Goal: Task Accomplishment & Management: Complete application form

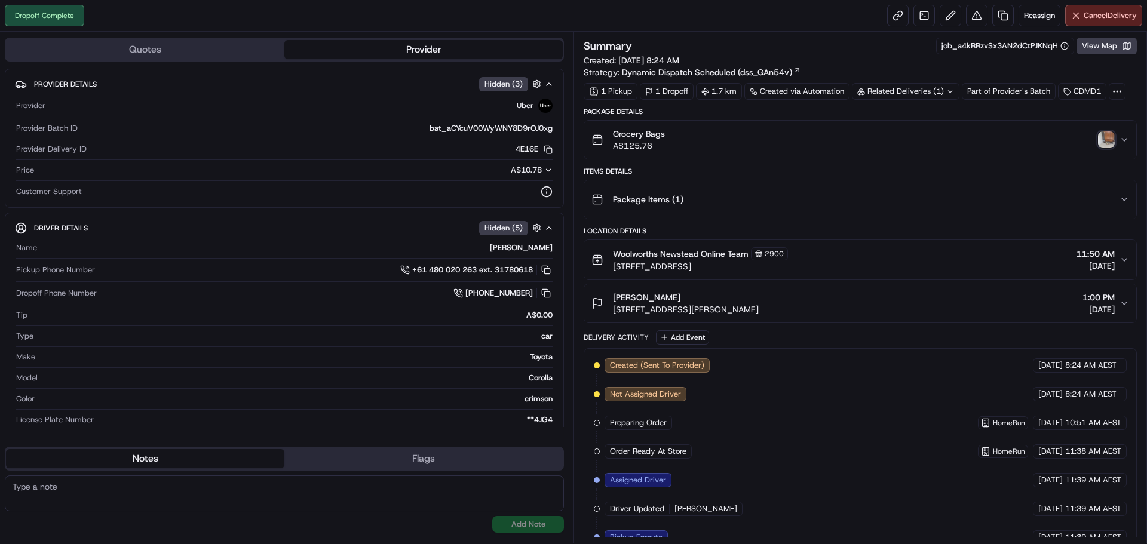
click at [1103, 132] on img "button" at bounding box center [1106, 139] width 17 height 17
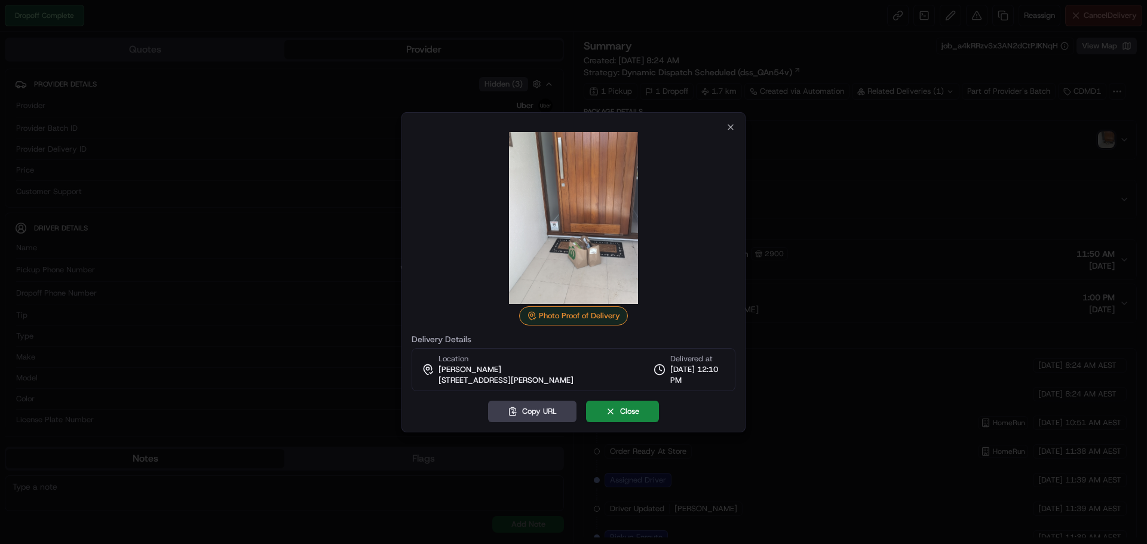
click at [740, 126] on div "Photo Proof of Delivery Delivery Details Location [PERSON_NAME] [STREET_ADDRESS…" at bounding box center [574, 272] width 344 height 320
click at [735, 125] on icon "button" at bounding box center [731, 128] width 10 height 10
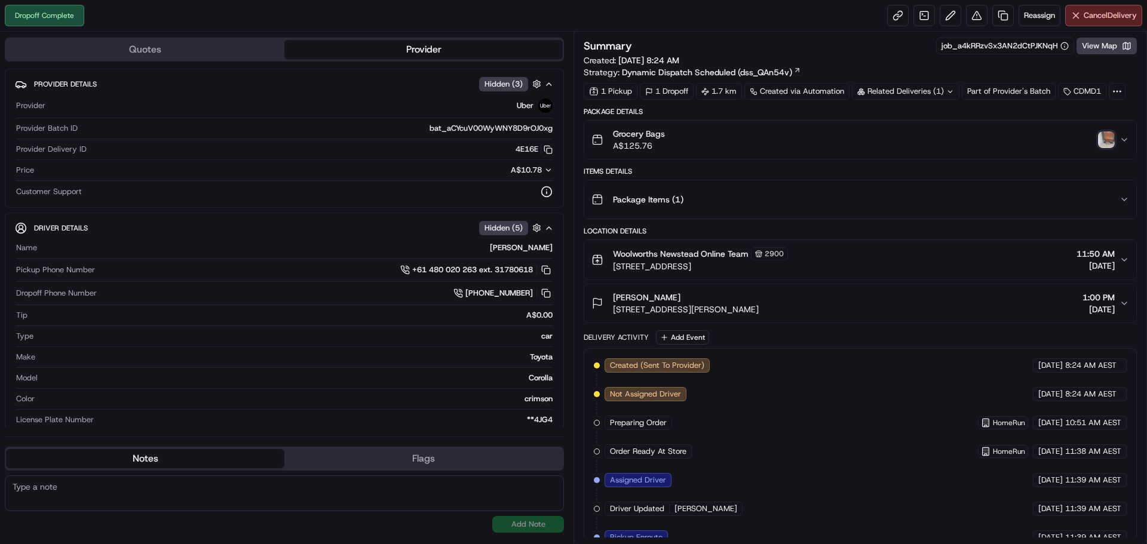
click at [1127, 260] on icon "button" at bounding box center [1125, 260] width 10 height 10
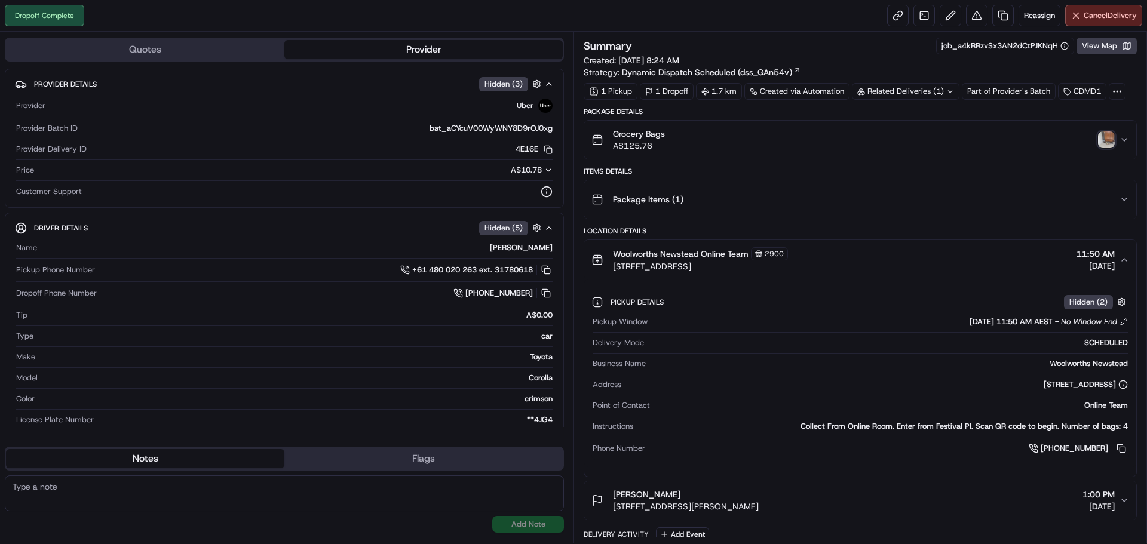
click at [1124, 261] on icon "button" at bounding box center [1125, 260] width 10 height 10
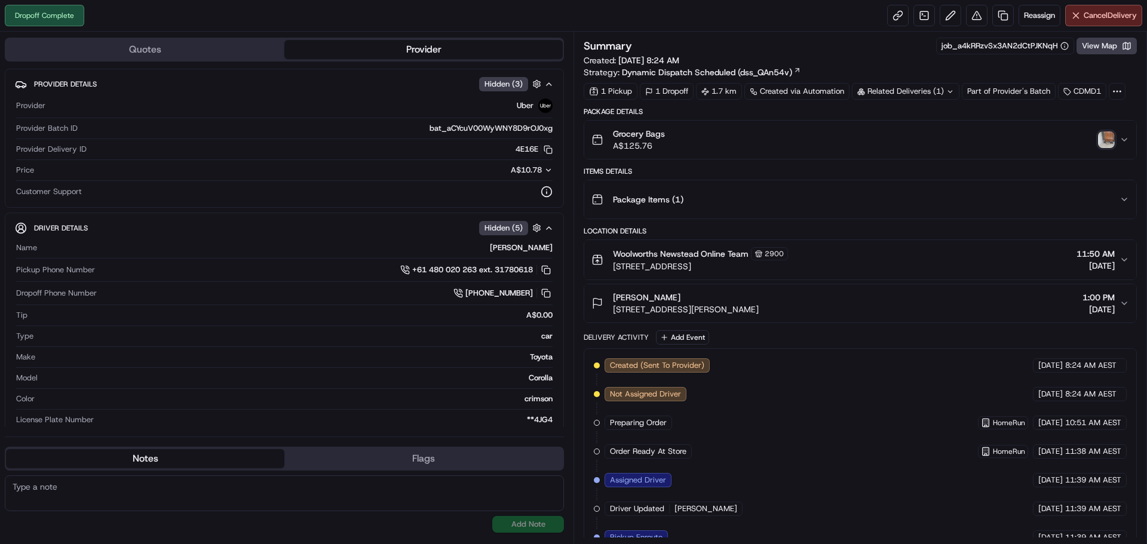
click at [1124, 306] on icon "button" at bounding box center [1125, 304] width 10 height 10
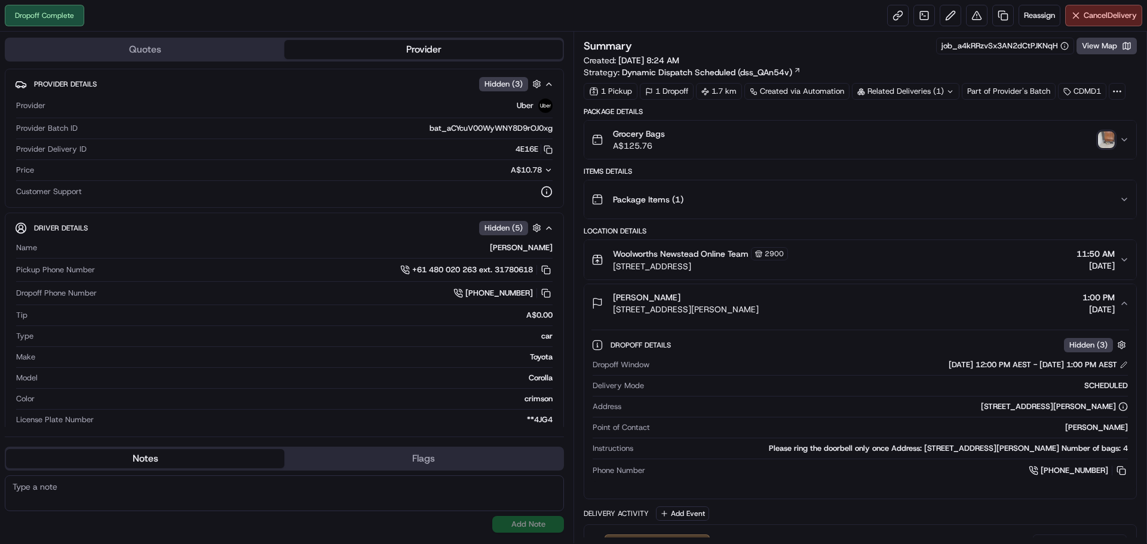
click at [1124, 306] on icon "button" at bounding box center [1125, 304] width 10 height 10
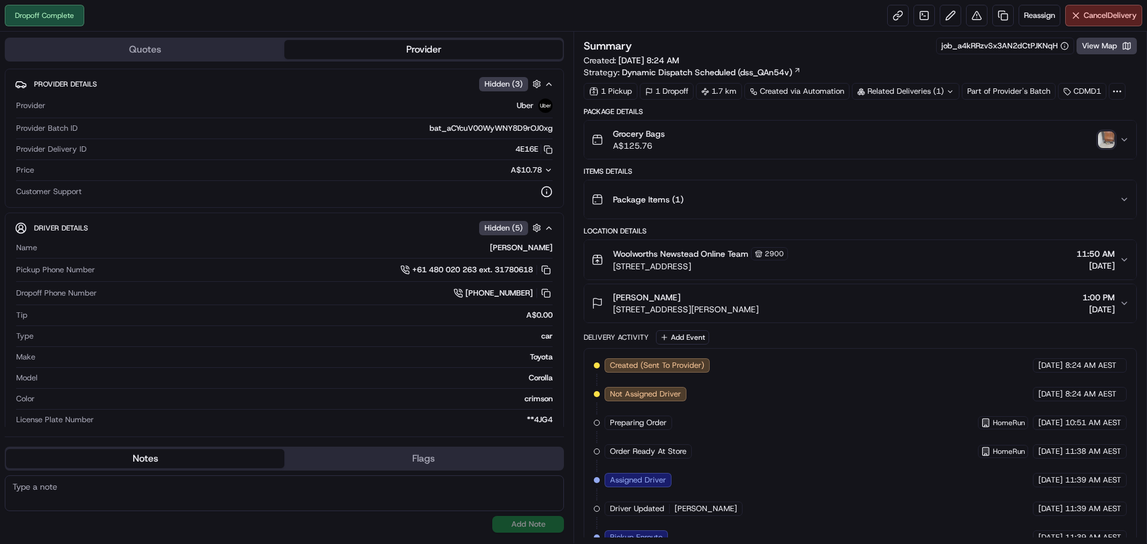
click at [1119, 198] on div "Package Items ( 1 )" at bounding box center [856, 200] width 528 height 24
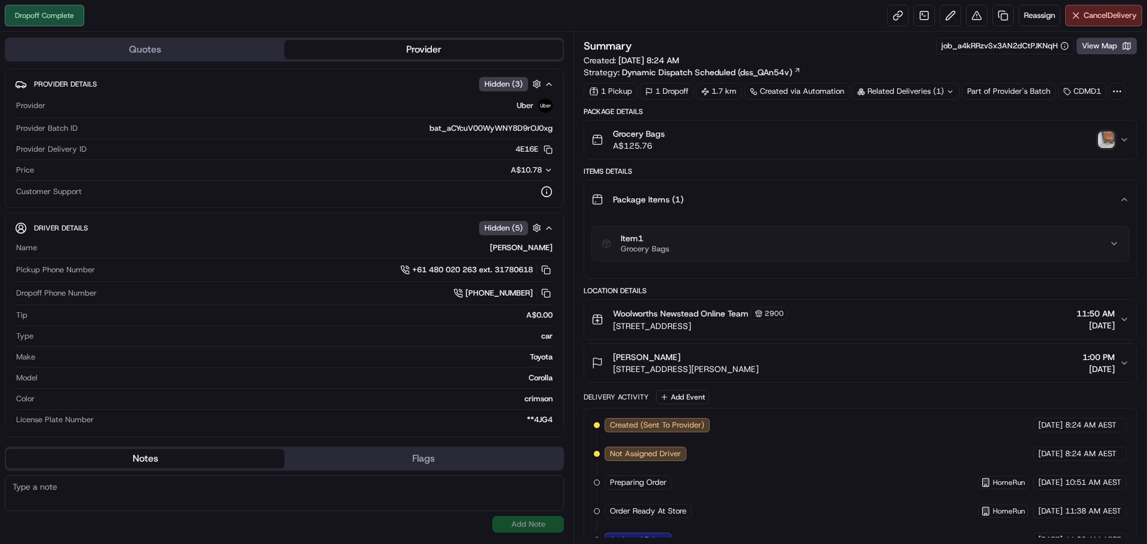
click at [1105, 243] on div "Item 1 Grocery Bags" at bounding box center [856, 244] width 508 height 20
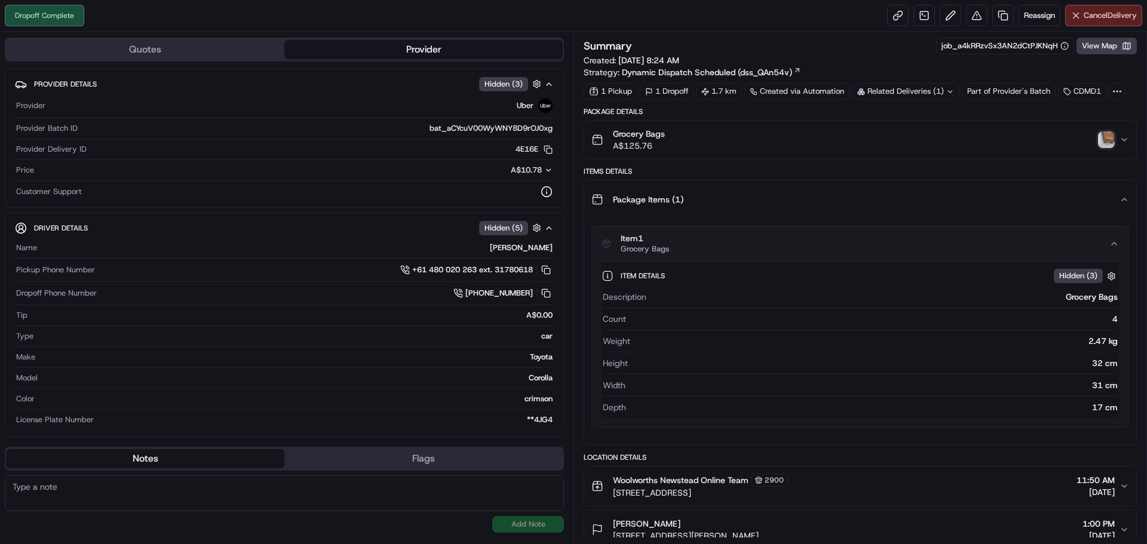
click at [1107, 252] on div "Item 1 Grocery Bags" at bounding box center [856, 244] width 508 height 20
click at [1119, 200] on div "Package Items ( 1 )" at bounding box center [856, 200] width 528 height 24
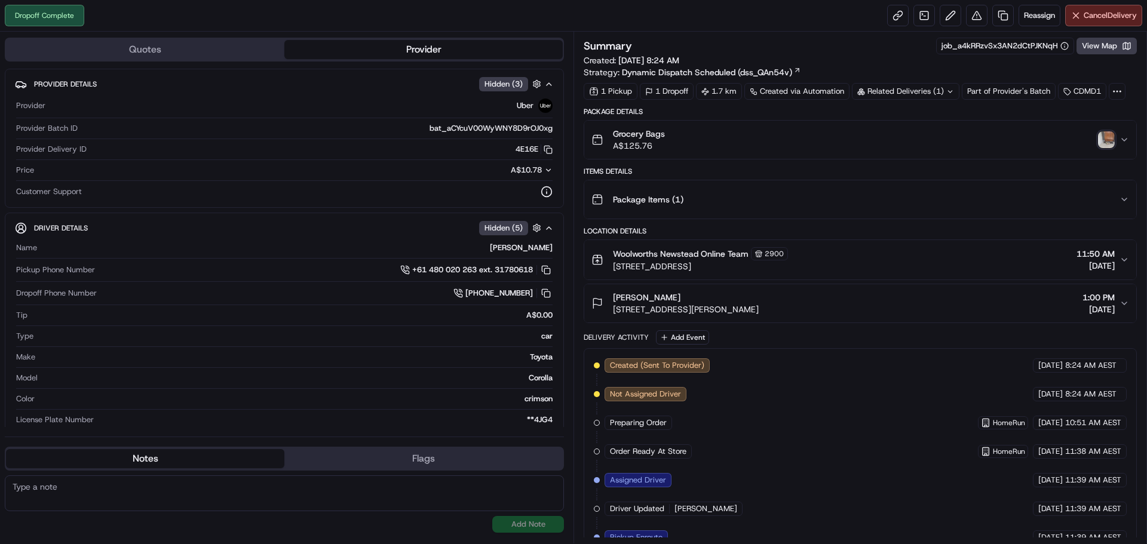
click at [931, 89] on div "Related Deliveries (1)" at bounding box center [906, 91] width 108 height 17
click at [1112, 50] on button "View Map" at bounding box center [1107, 46] width 60 height 17
click at [814, 25] on div "Dropoff Complete Reassign Cancel Delivery" at bounding box center [573, 16] width 1147 height 32
click at [1005, 20] on link at bounding box center [1004, 16] width 22 height 22
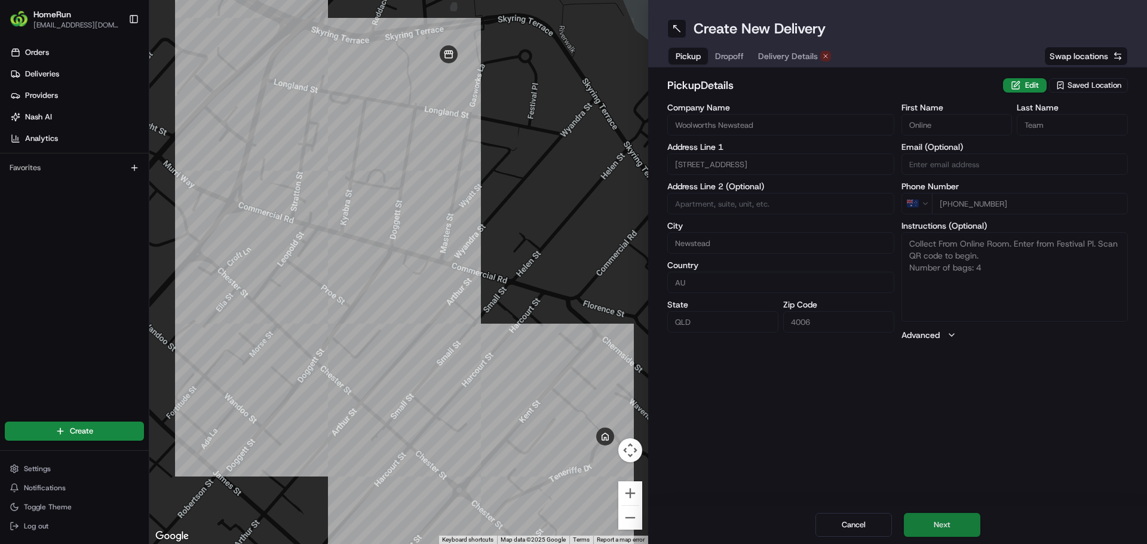
click at [958, 520] on button "Next" at bounding box center [942, 525] width 76 height 24
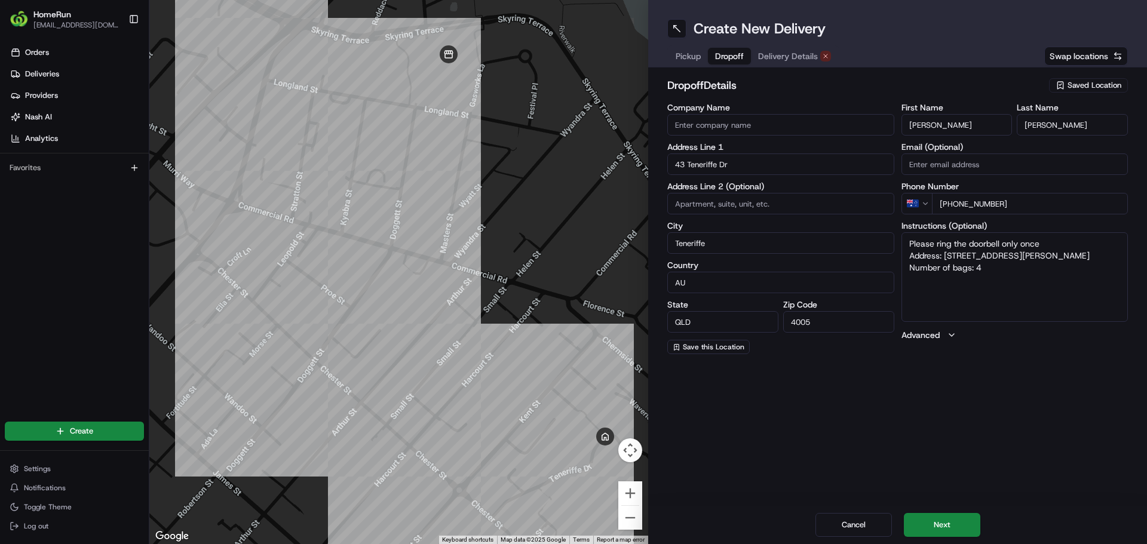
click at [1003, 271] on textarea "Please ring the doorbell only once Address: [STREET_ADDRESS][PERSON_NAME] Numbe…" at bounding box center [1015, 277] width 227 height 90
type textarea "Please ring the doorbell only once Address: 43 Teneriffe Dr TENERIFFE QLD Numbe…"
click at [1014, 381] on div "Create New Delivery Pickup Dropoff Delivery Details Swap locations dropoff Deta…" at bounding box center [897, 272] width 499 height 544
click at [961, 522] on button "Next" at bounding box center [942, 525] width 76 height 24
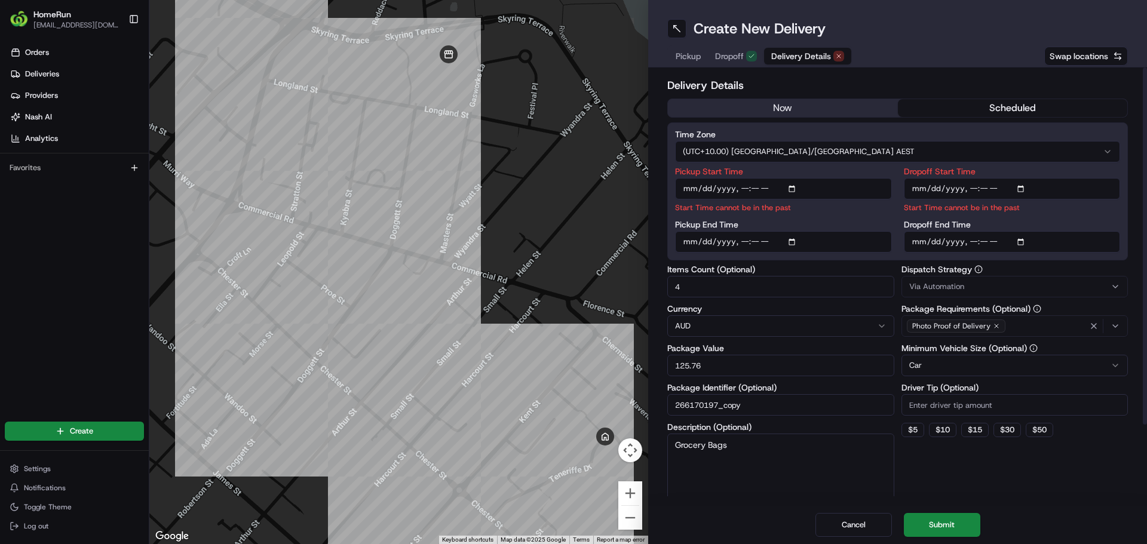
click at [776, 107] on button "now" at bounding box center [783, 108] width 230 height 18
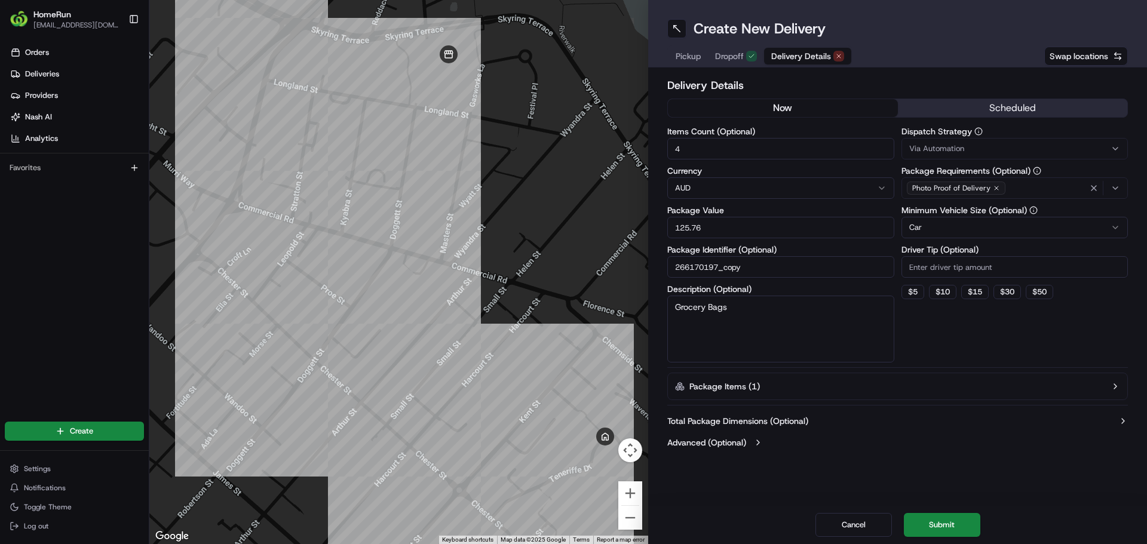
click at [723, 155] on input "4" at bounding box center [781, 149] width 227 height 22
type input "2"
click at [978, 340] on div "Dispatch Strategy Via Automation Package Requirements (Optional) Photo Proof of…" at bounding box center [1015, 244] width 227 height 235
click at [926, 515] on button "Submit" at bounding box center [942, 525] width 76 height 24
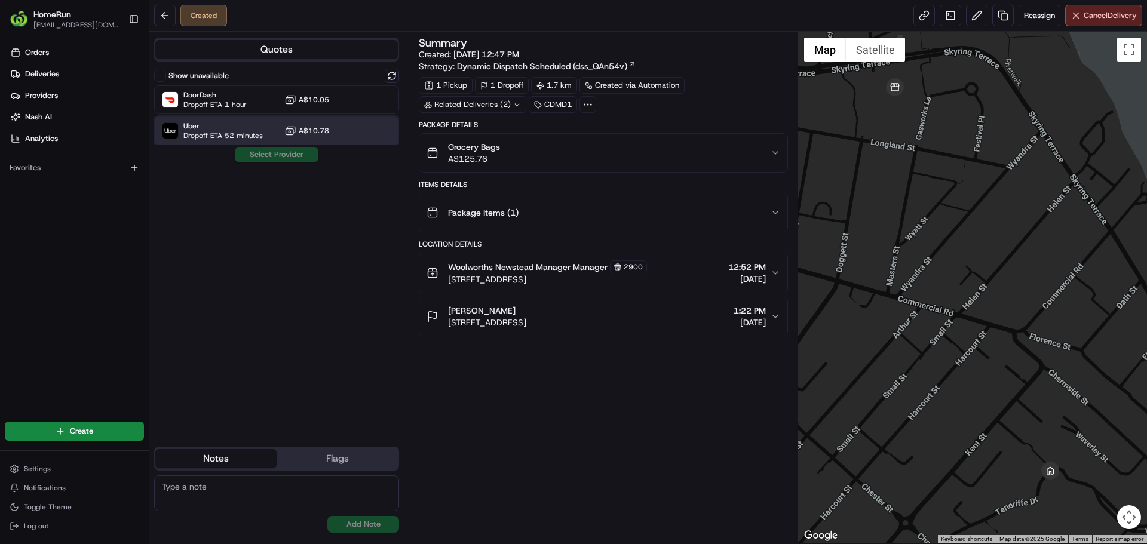
click at [260, 130] on span "Uber" at bounding box center [222, 126] width 79 height 10
click at [261, 151] on button "Assign Provider" at bounding box center [276, 155] width 85 height 14
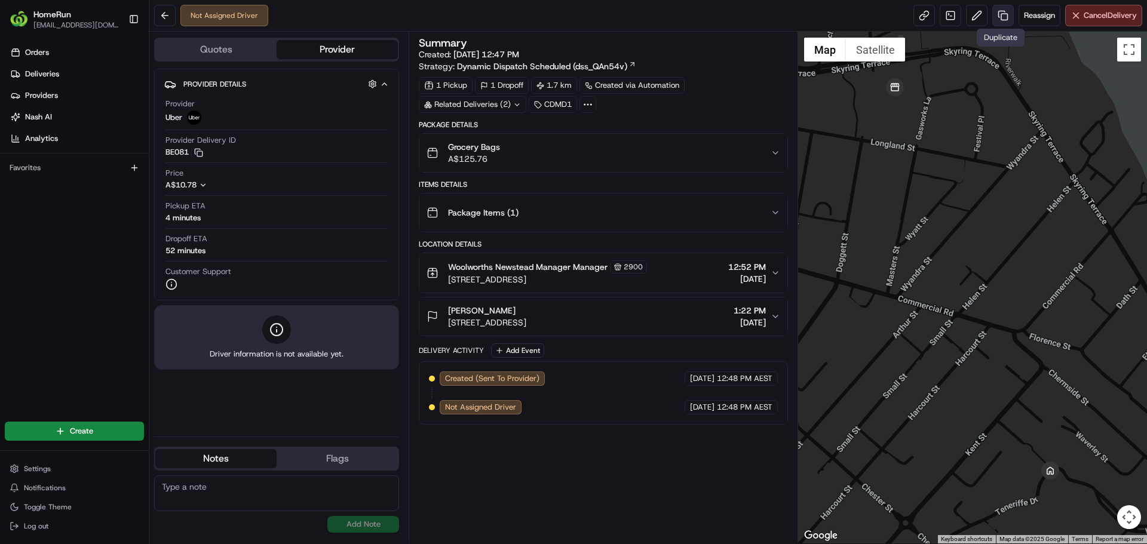
click at [1007, 16] on link at bounding box center [1004, 16] width 22 height 22
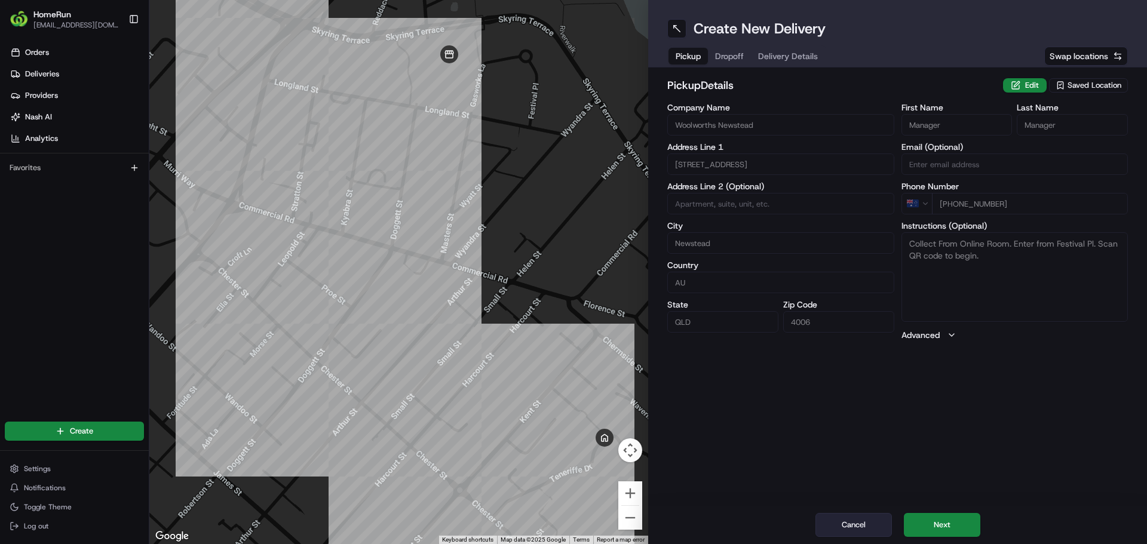
click at [868, 517] on button "Cancel" at bounding box center [854, 525] width 76 height 24
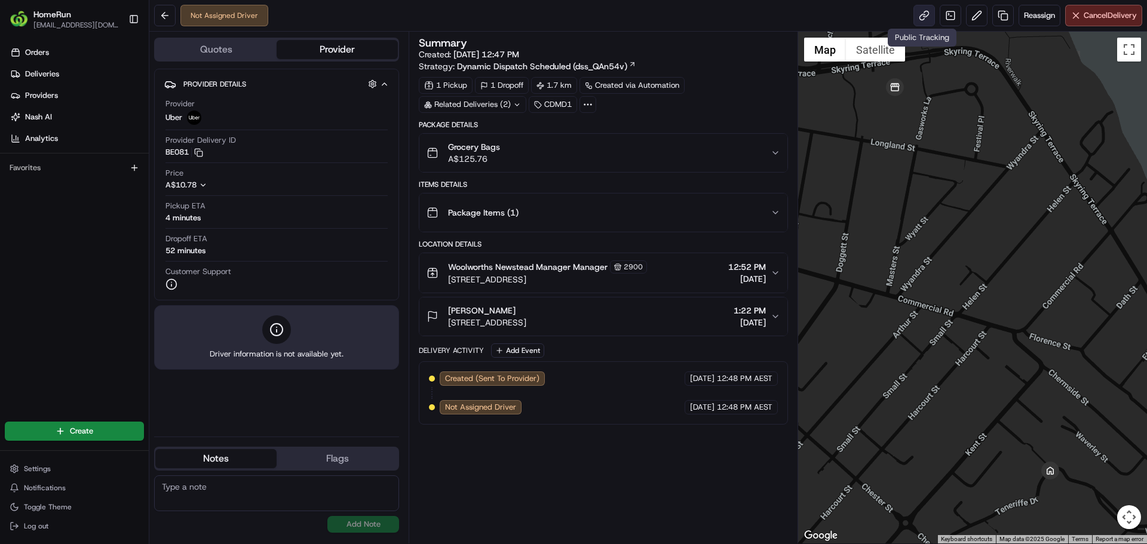
click at [919, 20] on link at bounding box center [925, 16] width 22 height 22
